Goal: Task Accomplishment & Management: Use online tool/utility

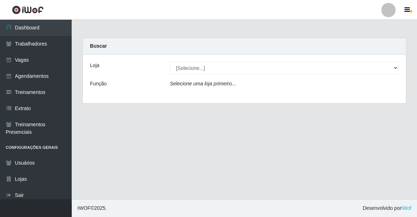
drag, startPoint x: 181, startPoint y: 85, endPoint x: 163, endPoint y: 90, distance: 18.3
click at [180, 85] on icon "Selecione uma loja primeiro..." at bounding box center [203, 84] width 66 height 6
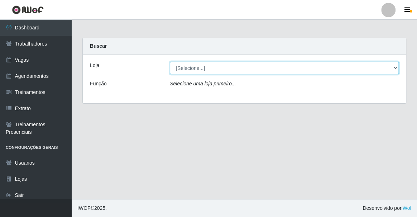
click at [183, 69] on select "[Selecione...] Famiglia [PERSON_NAME] - Ristorante [PERSON_NAME]" at bounding box center [284, 68] width 229 height 13
select select "267"
click at [170, 62] on select "[Selecione...] Famiglia [PERSON_NAME] - Ristorante [PERSON_NAME]" at bounding box center [284, 68] width 229 height 13
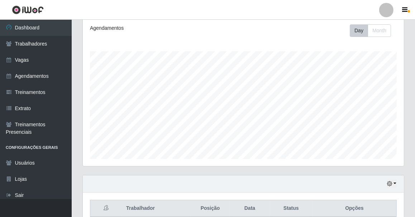
scroll to position [191, 0]
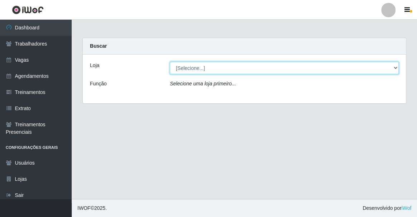
click at [183, 68] on select "[Selecione...] Famiglia [PERSON_NAME] - Ristorante [PERSON_NAME]" at bounding box center [284, 68] width 229 height 13
select select "267"
click at [170, 62] on select "[Selecione...] Famiglia [PERSON_NAME] - Ristorante [PERSON_NAME]" at bounding box center [284, 68] width 229 height 13
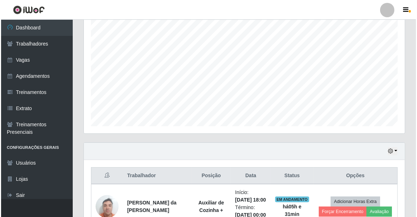
scroll to position [191, 0]
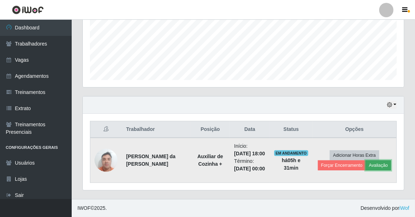
click at [378, 161] on button "Avaliação" at bounding box center [378, 165] width 25 height 10
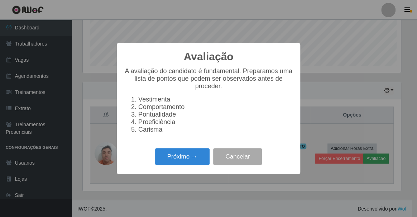
scroll to position [149, 318]
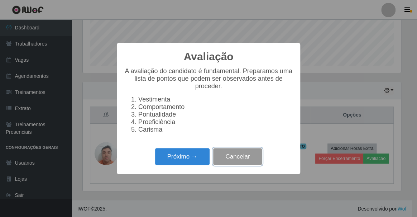
click at [256, 164] on button "Cancelar" at bounding box center [237, 156] width 49 height 17
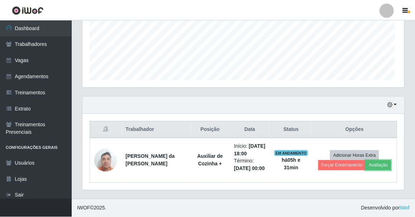
scroll to position [149, 321]
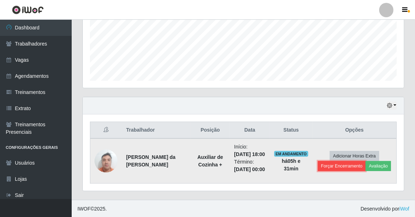
click at [351, 171] on button "Forçar Encerramento" at bounding box center [342, 166] width 48 height 10
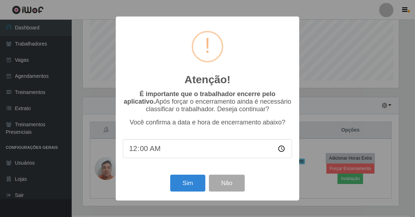
scroll to position [149, 318]
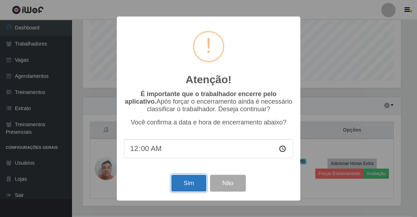
click at [190, 183] on button "Sim" at bounding box center [188, 183] width 35 height 17
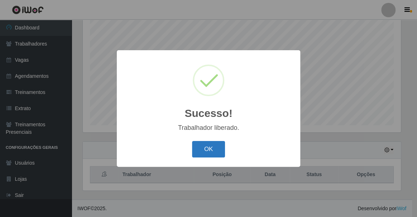
click at [201, 149] on button "OK" at bounding box center [208, 149] width 33 height 17
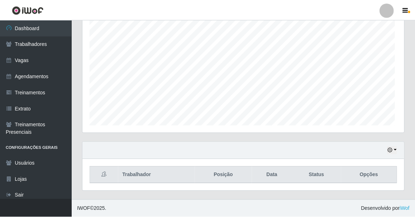
scroll to position [149, 321]
